Goal: Connect with others: Connect with others

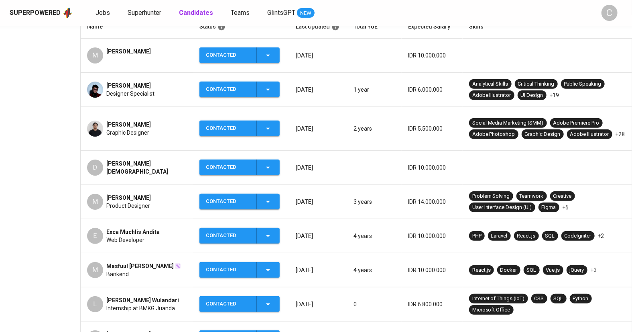
scroll to position [164, 0]
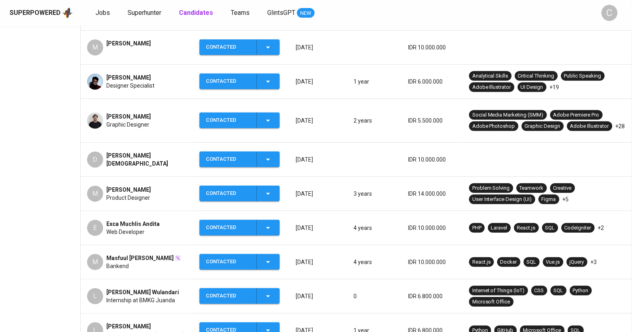
click at [166, 228] on td "E Exca Muchlis Andita Web Developer" at bounding box center [137, 228] width 112 height 34
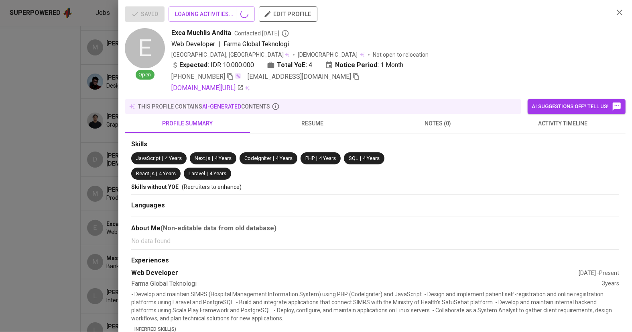
click at [153, 219] on div at bounding box center [316, 166] width 632 height 332
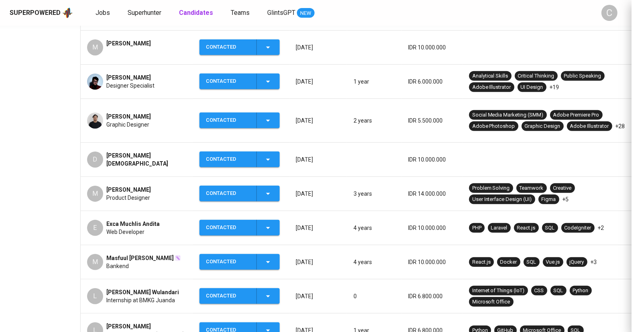
click at [149, 216] on div at bounding box center [316, 166] width 632 height 332
click at [150, 228] on div "Web Developer" at bounding box center [132, 232] width 53 height 8
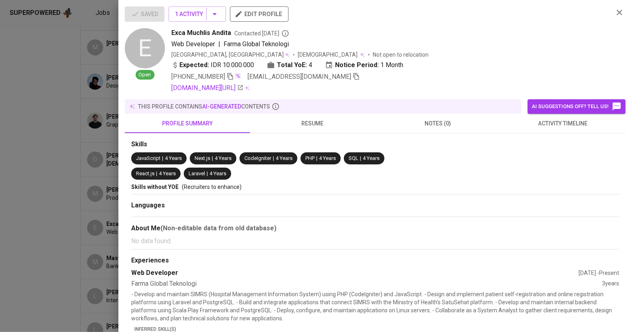
click at [354, 77] on icon "button" at bounding box center [357, 76] width 6 height 7
click at [53, 234] on div at bounding box center [316, 166] width 632 height 332
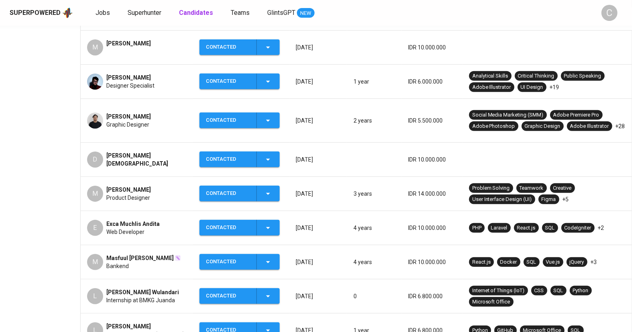
click at [160, 259] on td "M Masfuul Aji Eka Putra Bankend" at bounding box center [137, 262] width 112 height 34
click at [152, 262] on div "Bankend" at bounding box center [143, 266] width 75 height 8
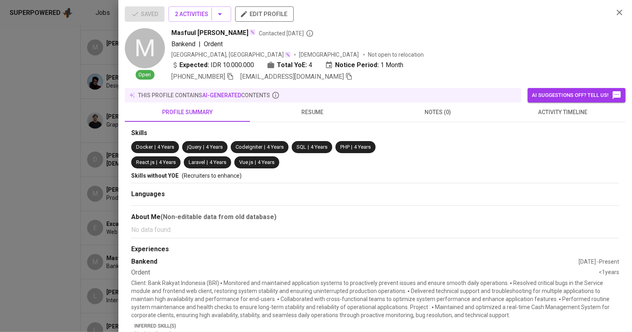
click at [347, 73] on icon "button" at bounding box center [350, 76] width 6 height 7
click at [71, 212] on div at bounding box center [316, 166] width 632 height 332
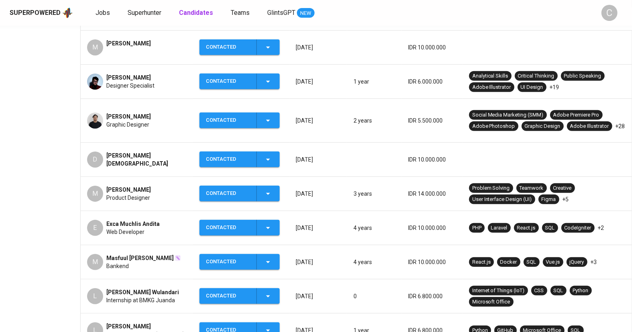
click at [269, 326] on div "Contacted" at bounding box center [239, 330] width 67 height 16
